Goal: Find specific page/section: Find specific page/section

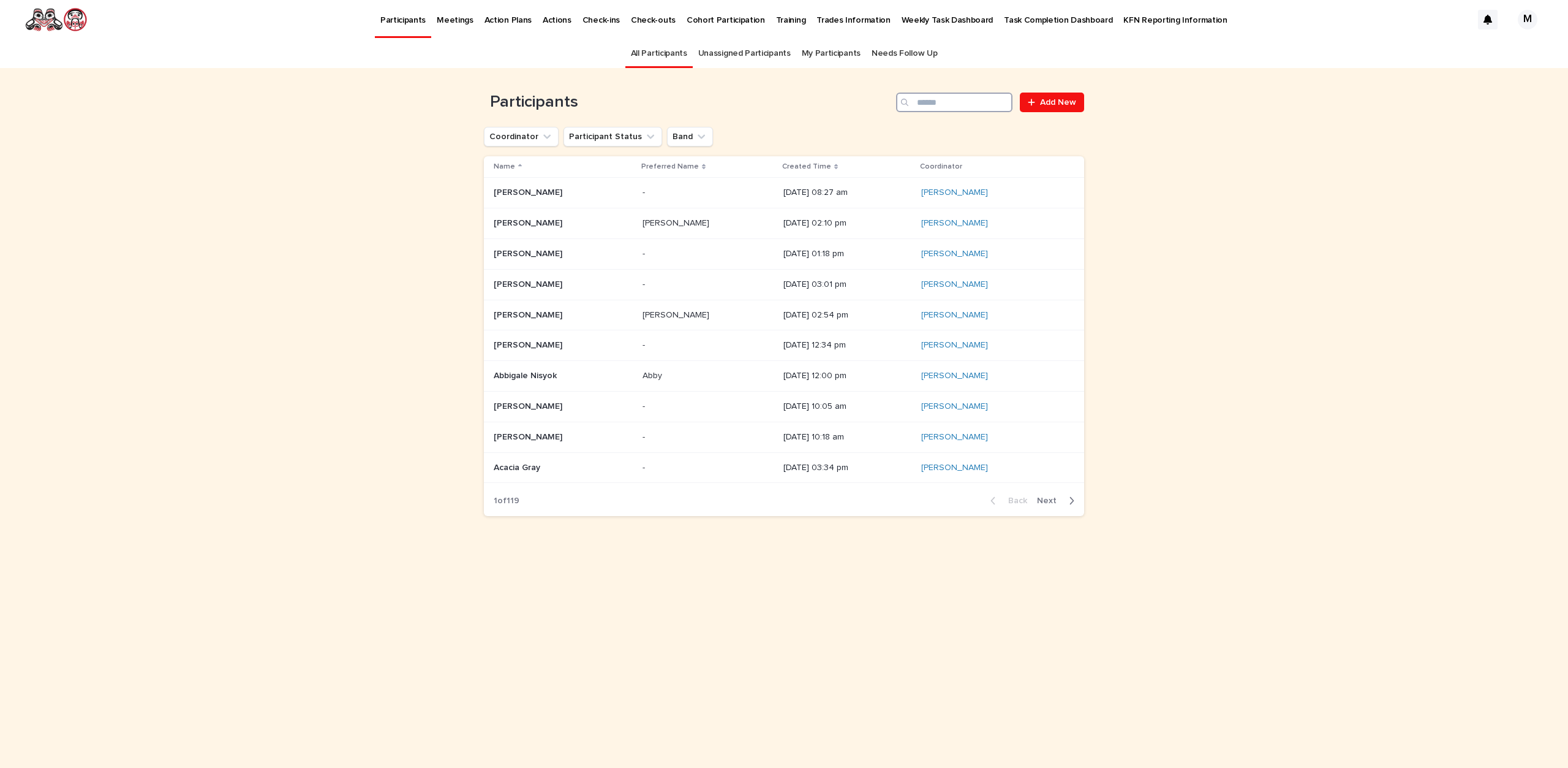
click at [961, 103] on input "Search" at bounding box center [954, 102] width 116 height 20
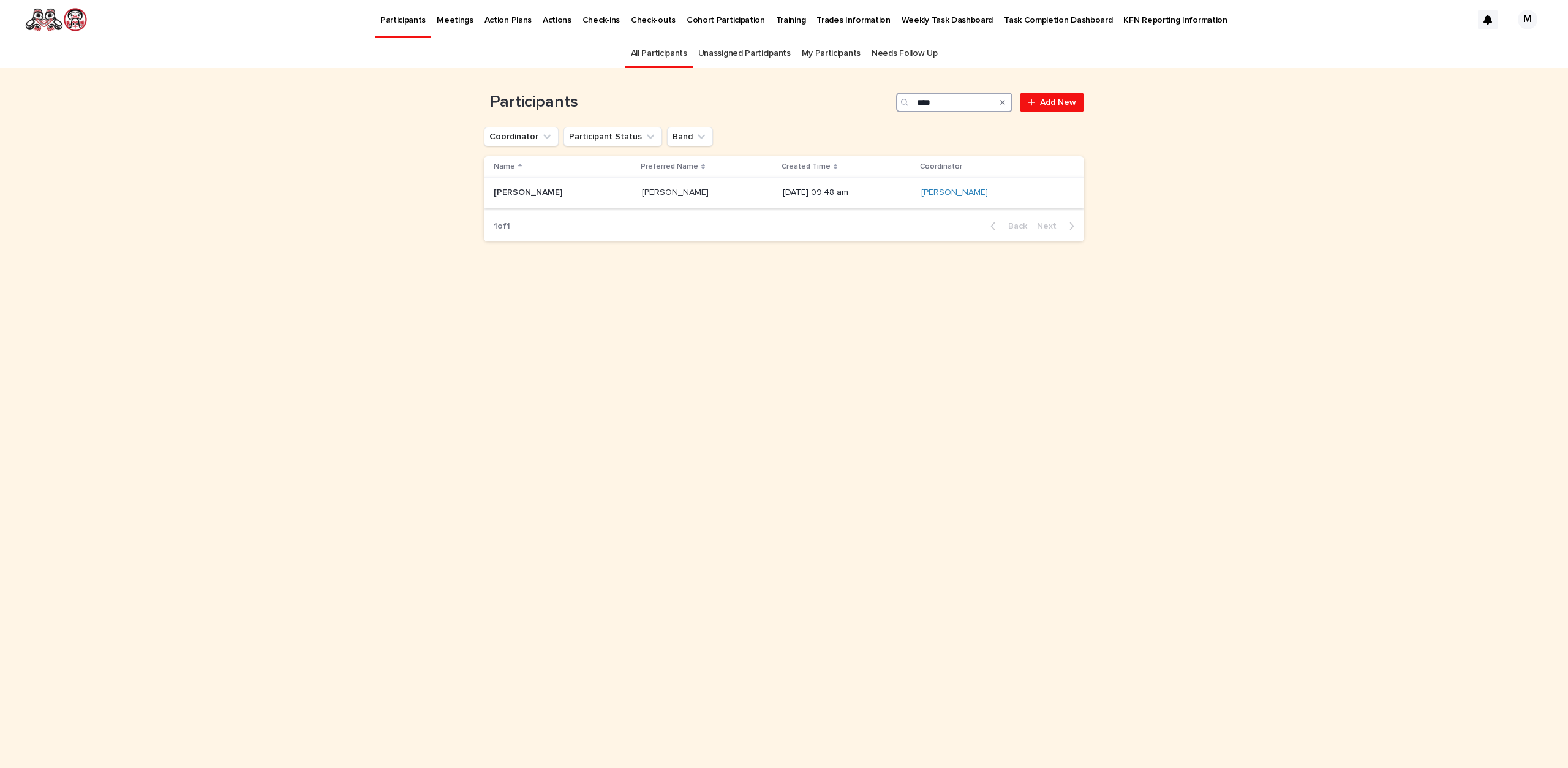
type input "****"
click at [681, 187] on p "[PERSON_NAME]" at bounding box center [677, 191] width 69 height 13
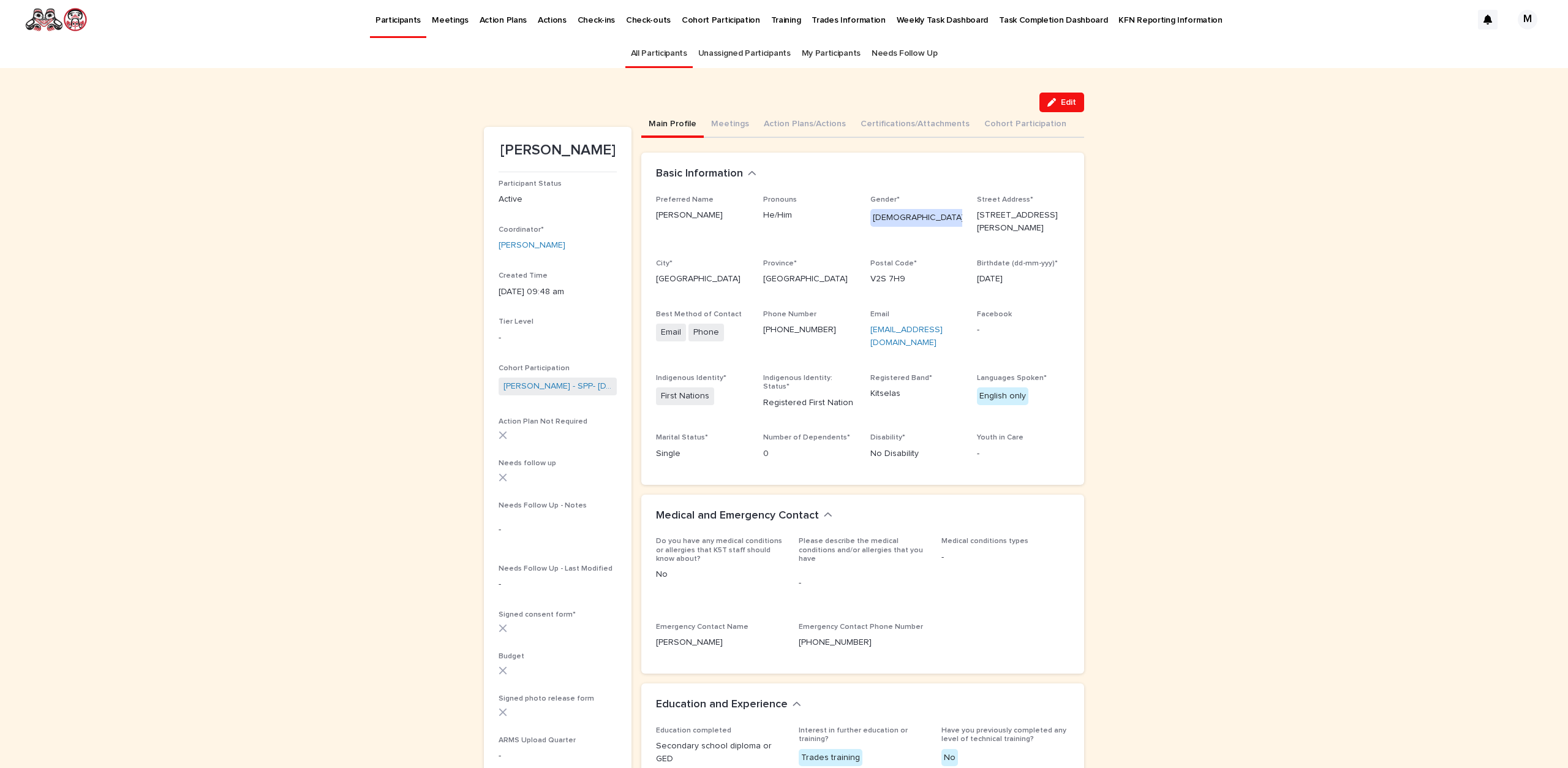
click at [664, 58] on link "All Participants" at bounding box center [659, 53] width 56 height 29
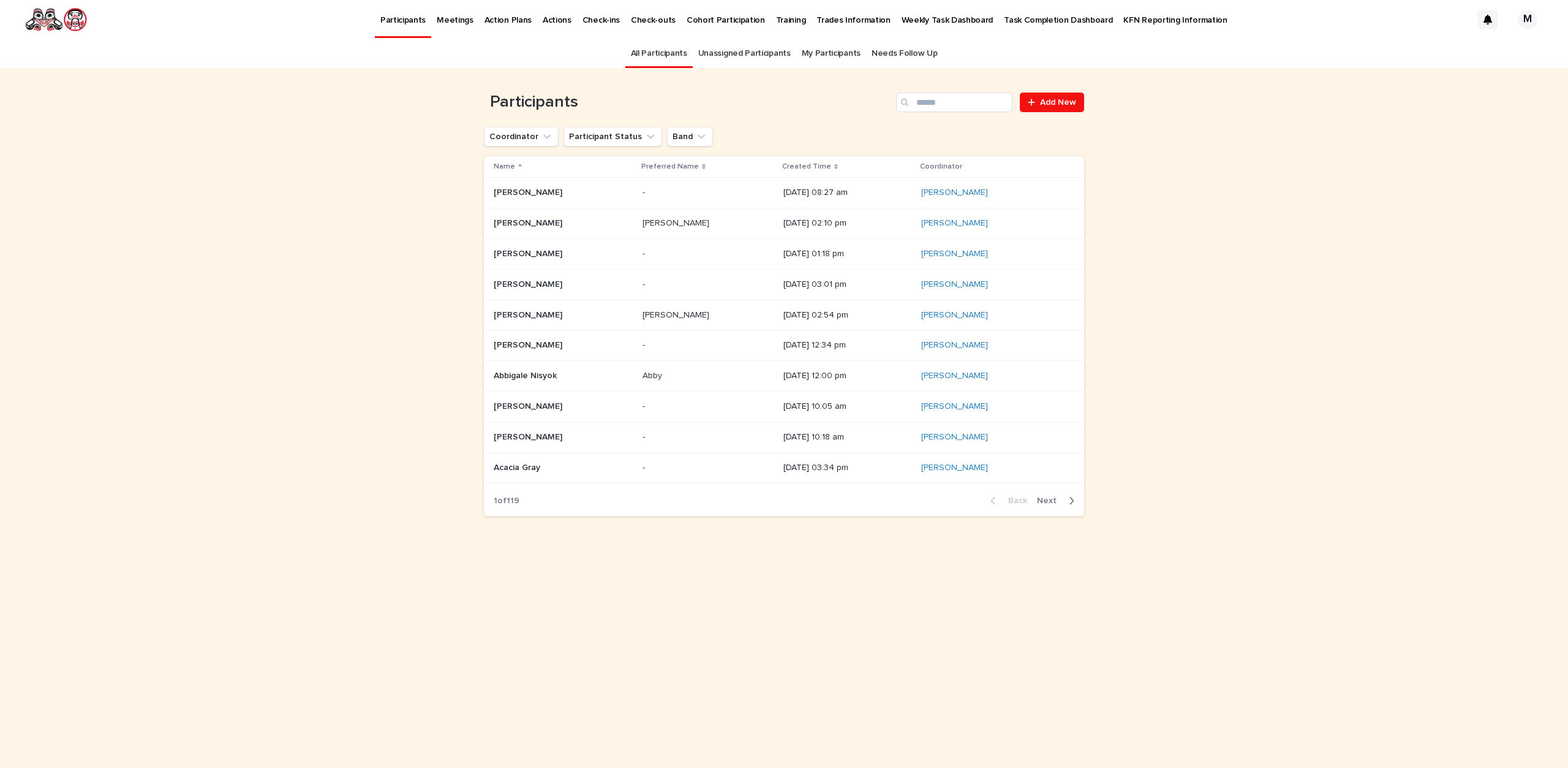
click at [666, 57] on link "All Participants" at bounding box center [659, 53] width 56 height 29
click at [678, 49] on link "All Participants" at bounding box center [659, 53] width 56 height 29
click at [797, 165] on div "Created Time" at bounding box center [847, 167] width 130 height 13
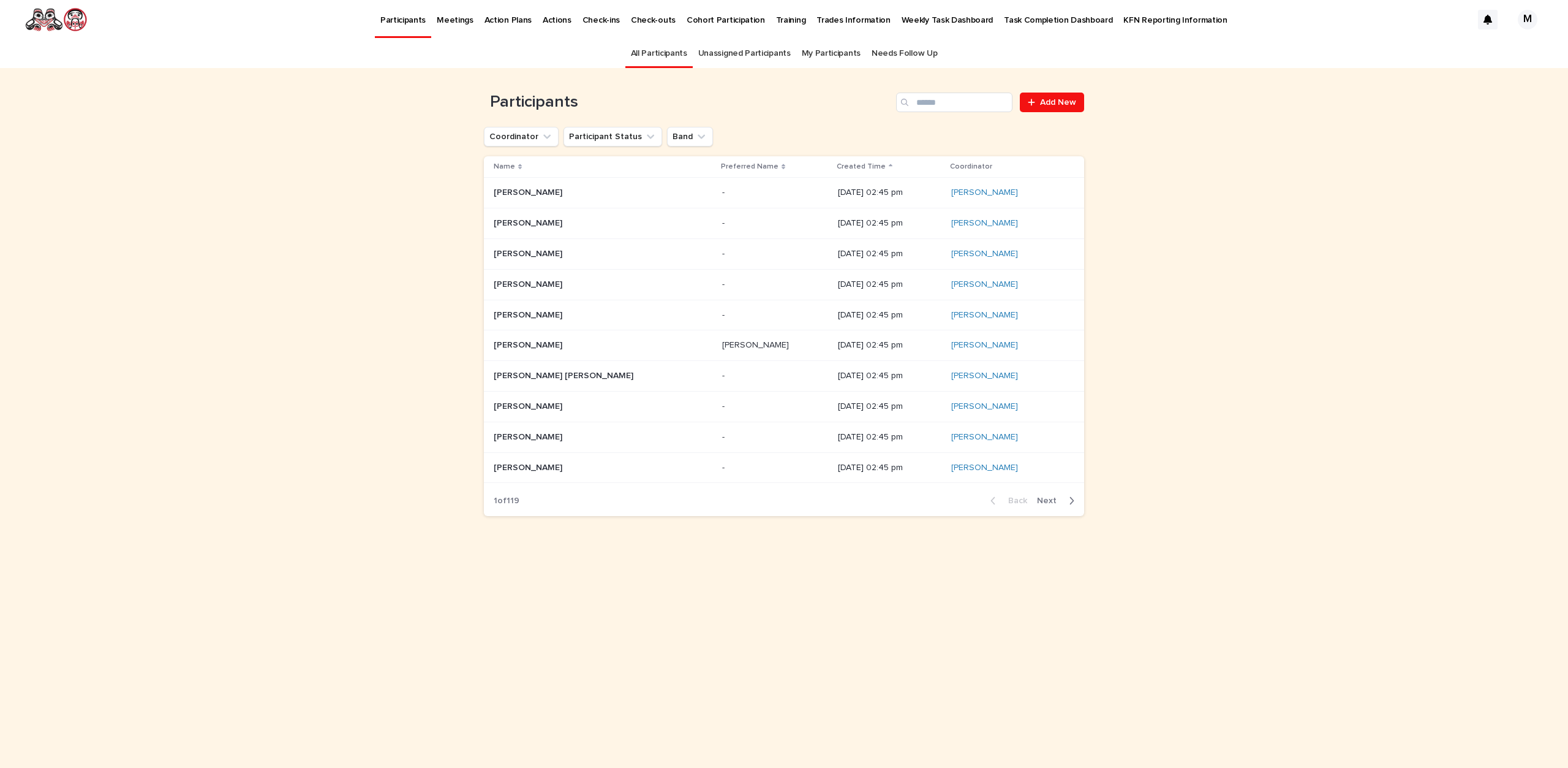
click at [837, 165] on p "Created Time" at bounding box center [861, 167] width 49 height 13
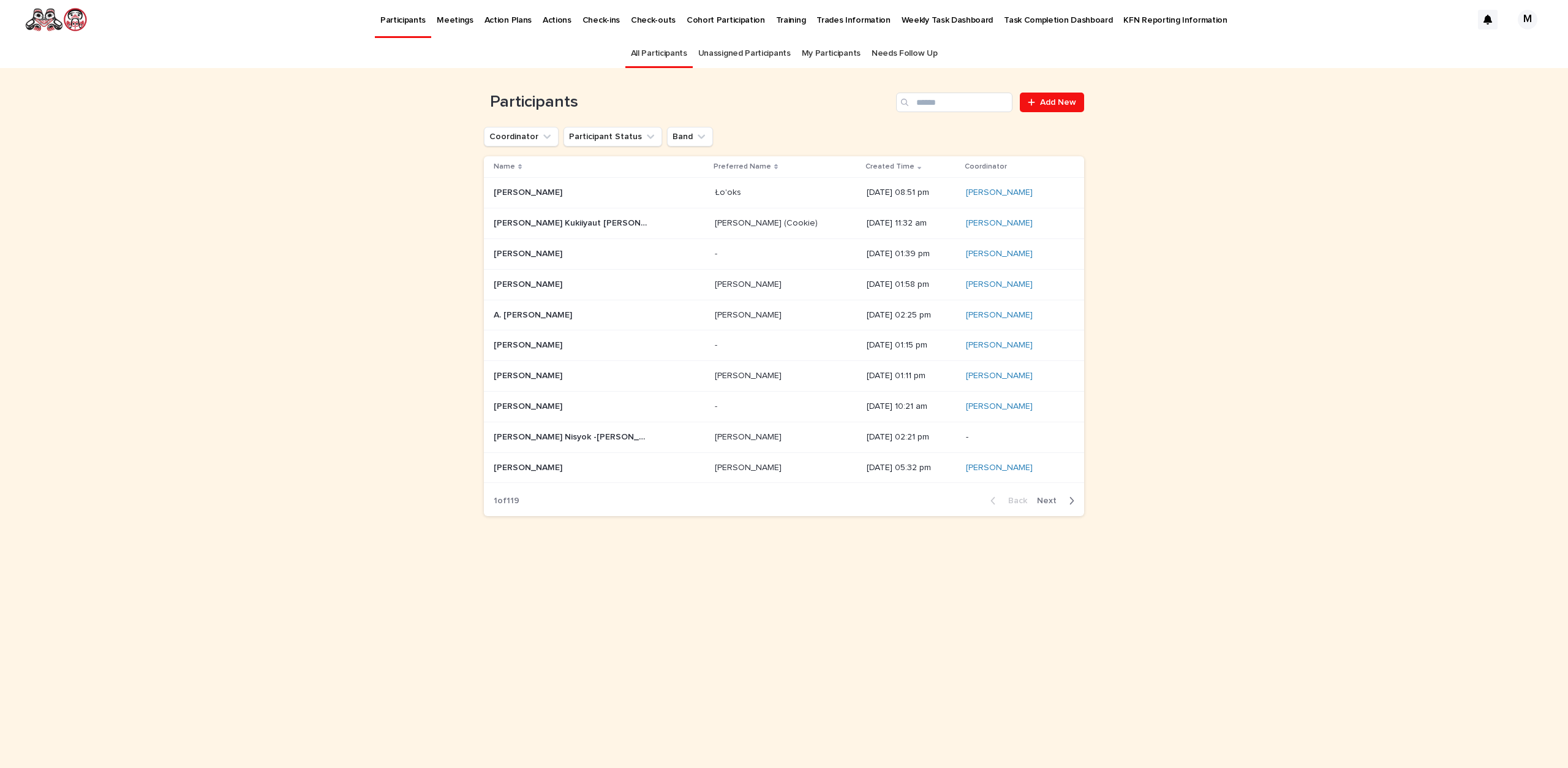
click at [867, 438] on p "[DATE] 02:21 pm" at bounding box center [912, 437] width 90 height 10
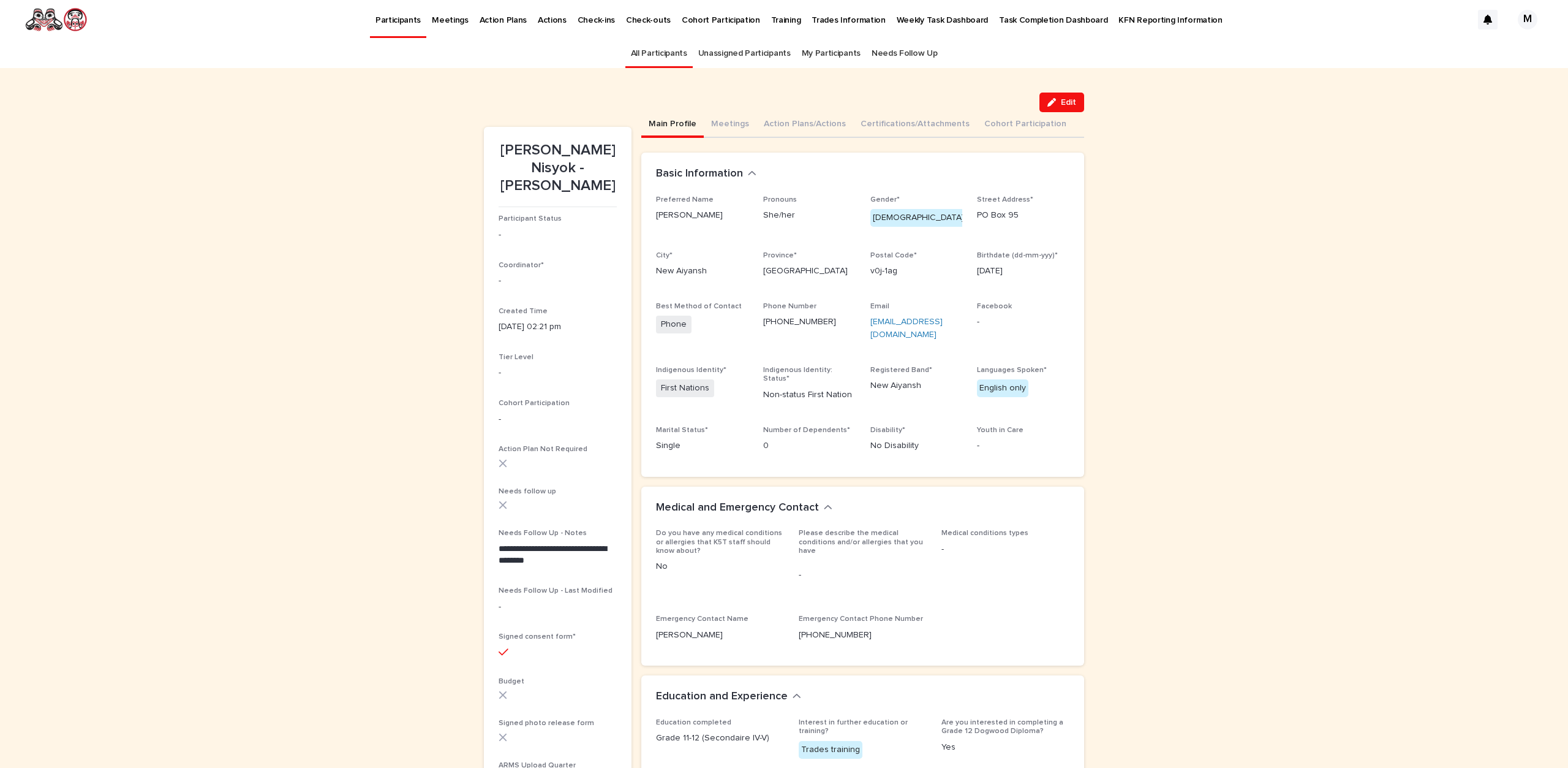
click at [665, 59] on link "All Participants" at bounding box center [659, 53] width 56 height 29
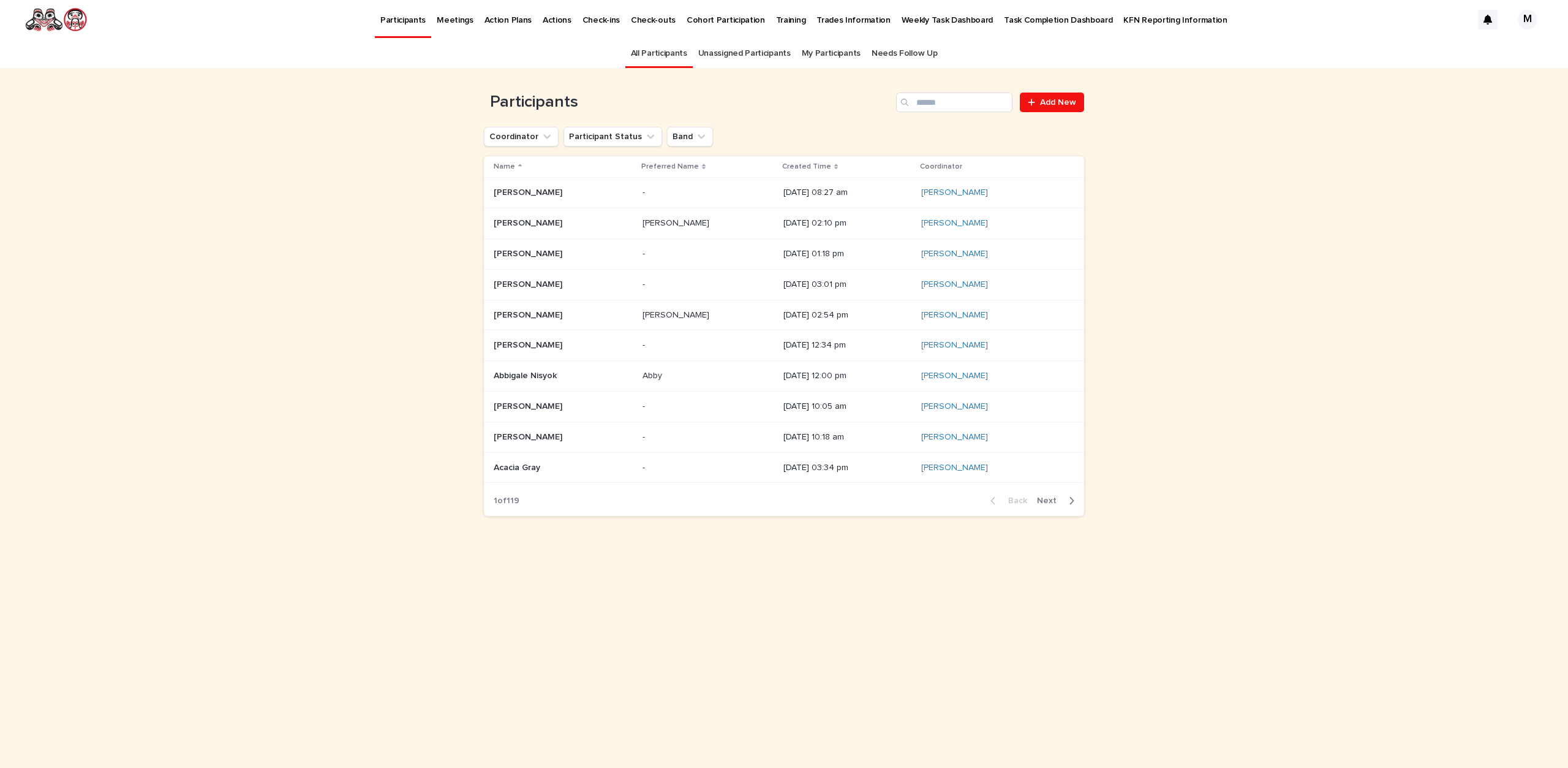
click at [790, 164] on div "Created Time" at bounding box center [847, 167] width 130 height 13
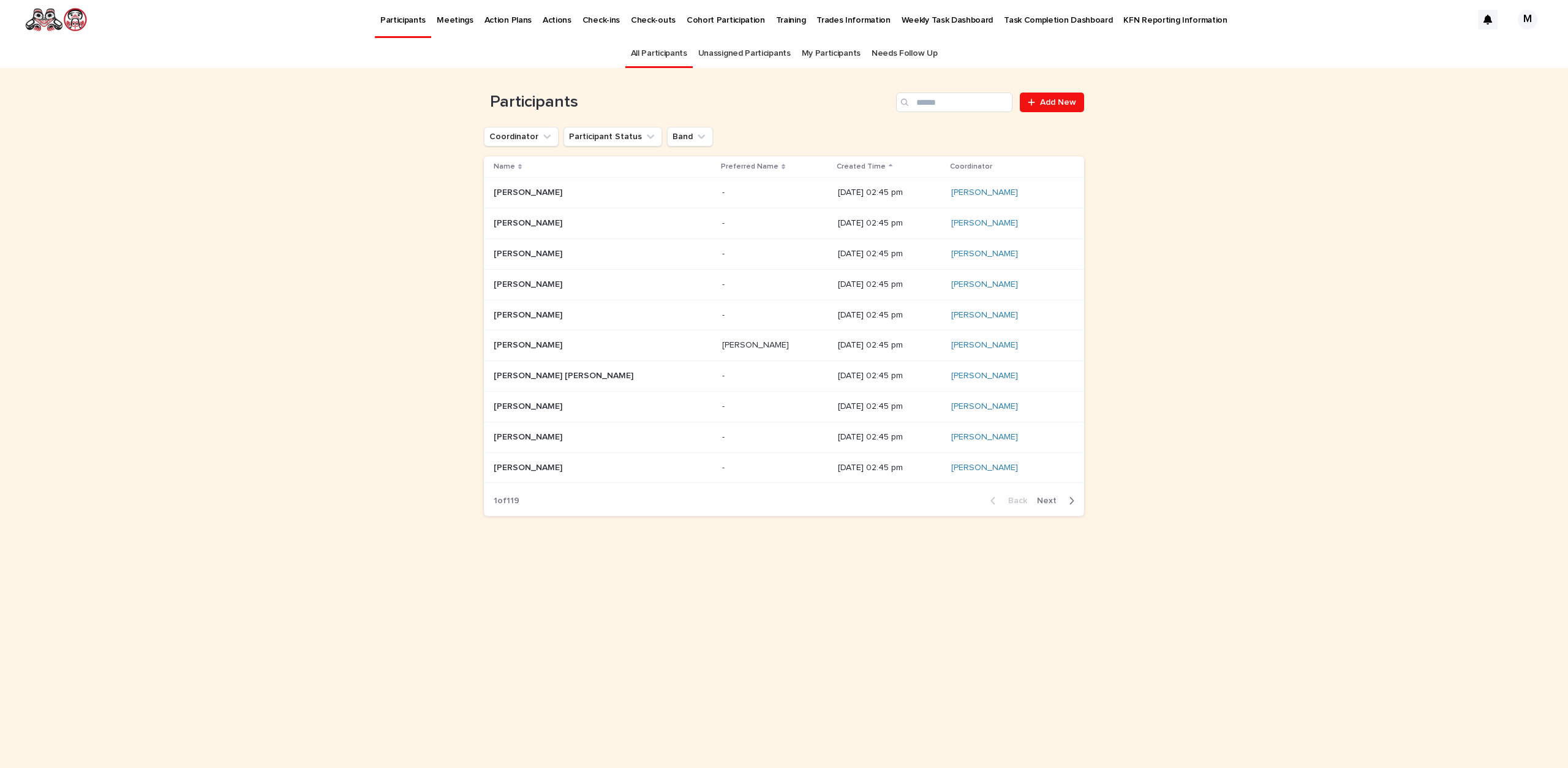
click at [837, 168] on p "Created Time" at bounding box center [861, 167] width 49 height 13
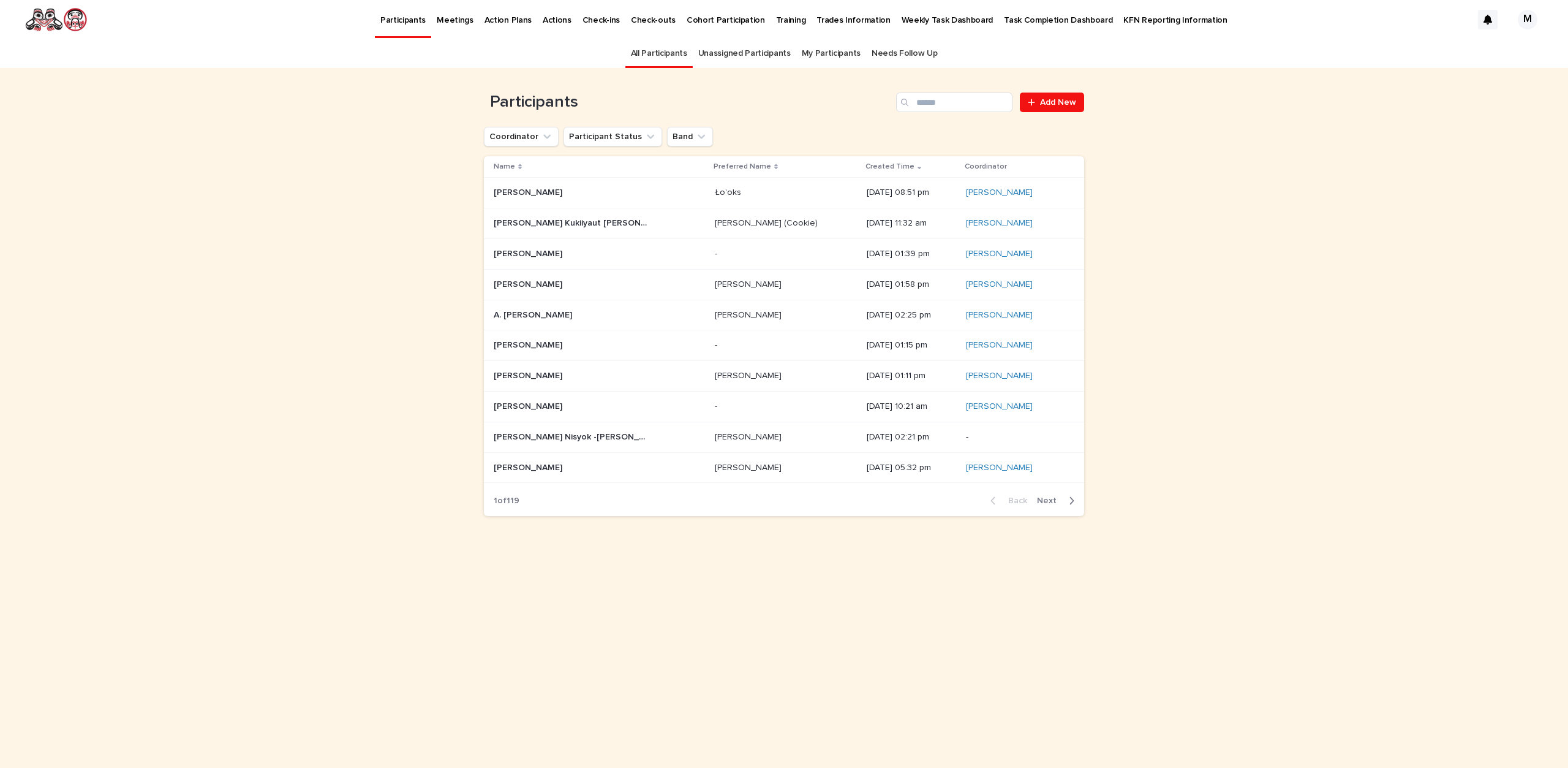
click at [1053, 502] on span "Next" at bounding box center [1051, 500] width 27 height 8
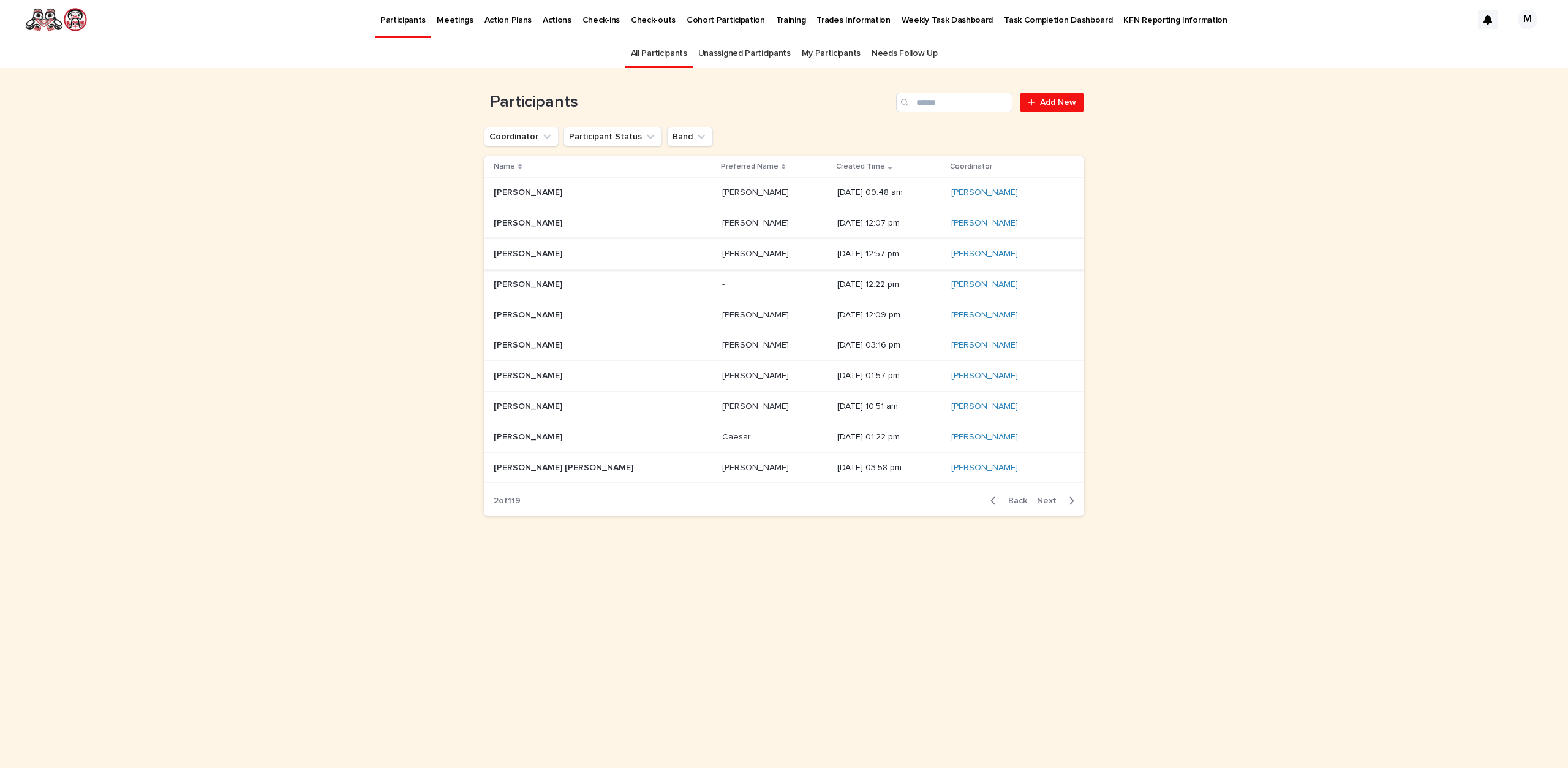
click at [951, 252] on link "[PERSON_NAME]" at bounding box center [984, 253] width 67 height 10
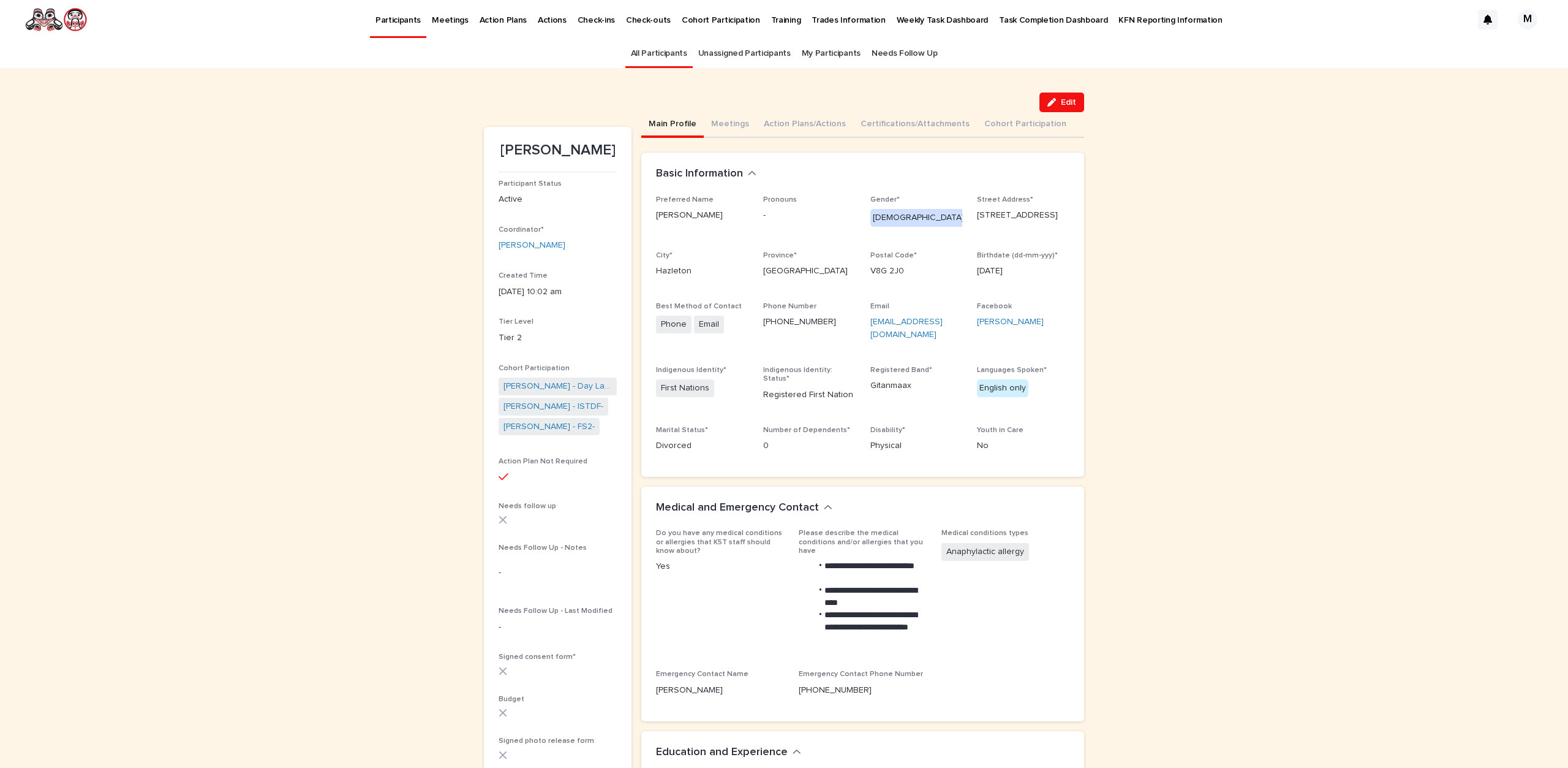
click at [661, 51] on link "All Participants" at bounding box center [659, 53] width 56 height 29
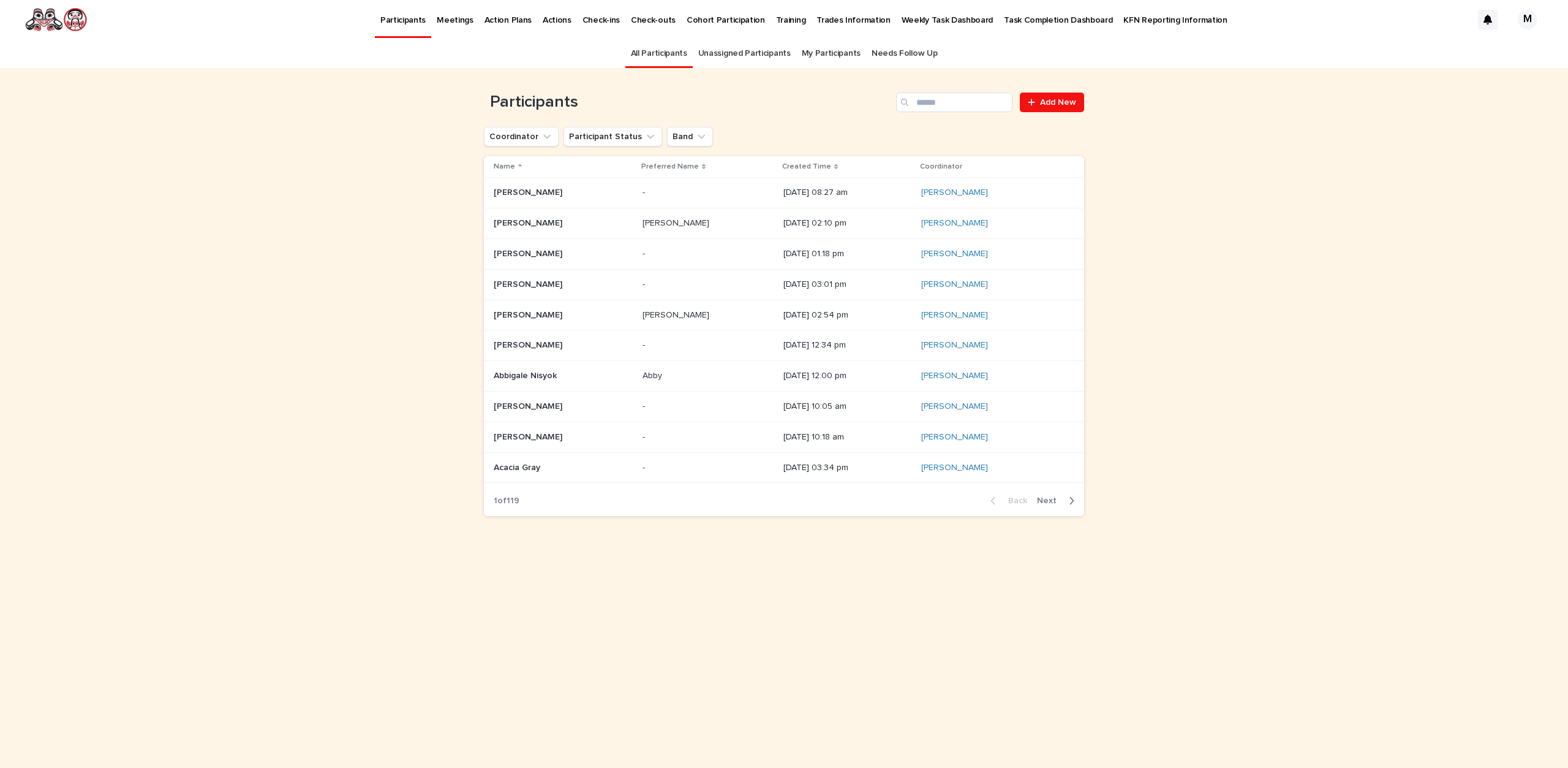
click at [659, 51] on link "All Participants" at bounding box center [659, 53] width 56 height 29
click at [795, 167] on div "Created Time" at bounding box center [847, 167] width 130 height 13
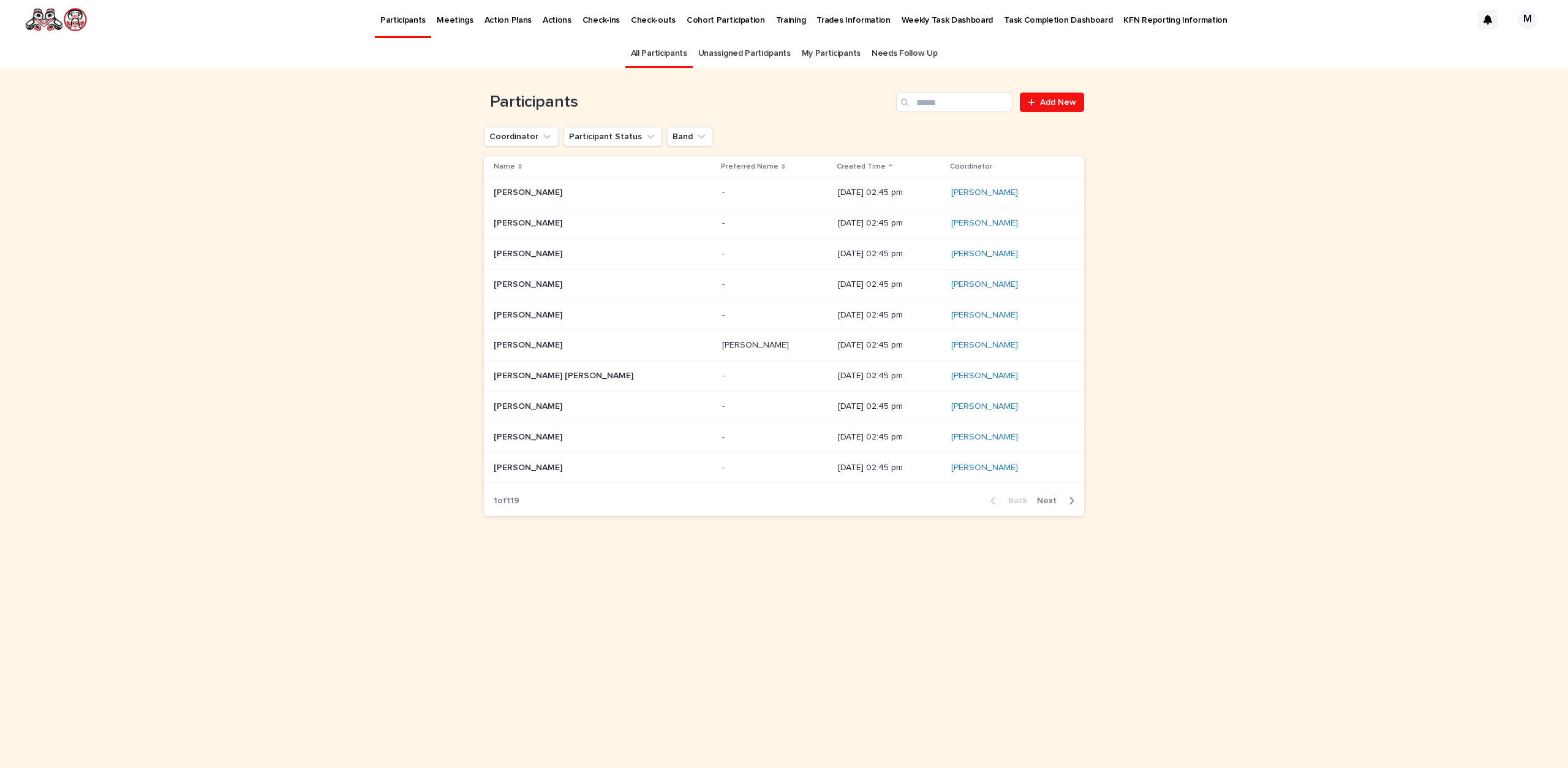
click at [837, 166] on p "Created Time" at bounding box center [861, 167] width 49 height 13
